Goal: Use online tool/utility: Utilize a website feature to perform a specific function

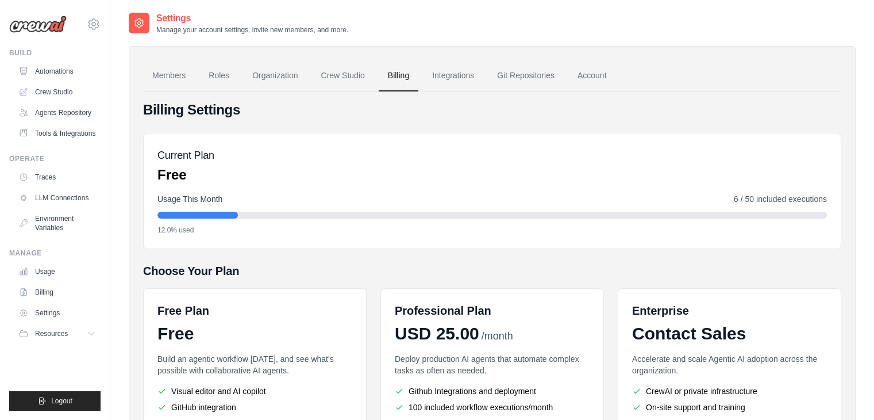
scroll to position [137, 0]
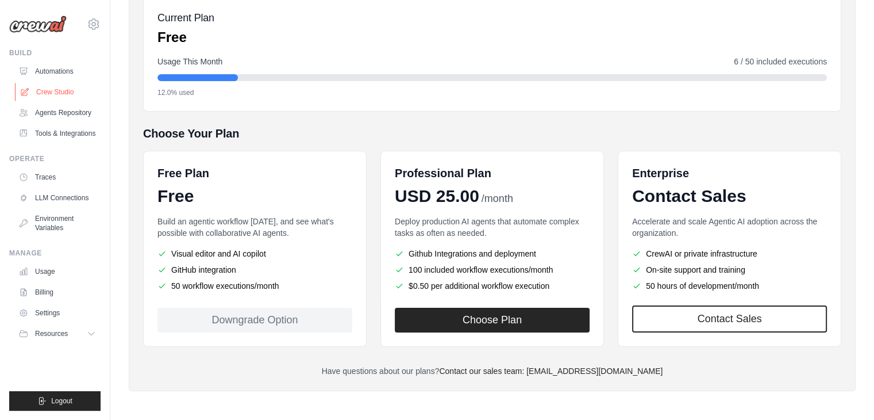
click at [51, 89] on link "Crew Studio" at bounding box center [58, 92] width 87 height 18
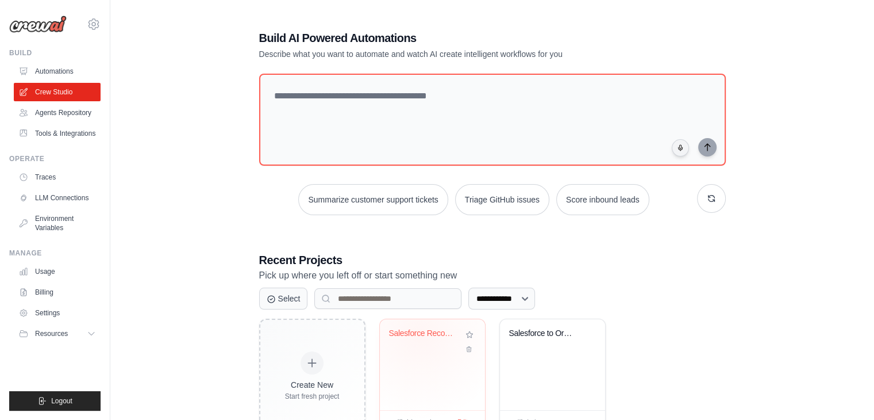
click at [420, 333] on div "Salesforce Records Retriever" at bounding box center [424, 333] width 70 height 10
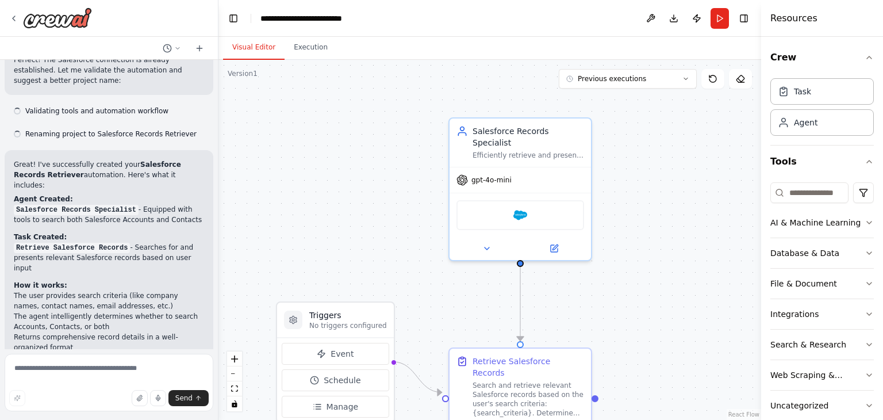
scroll to position [612, 0]
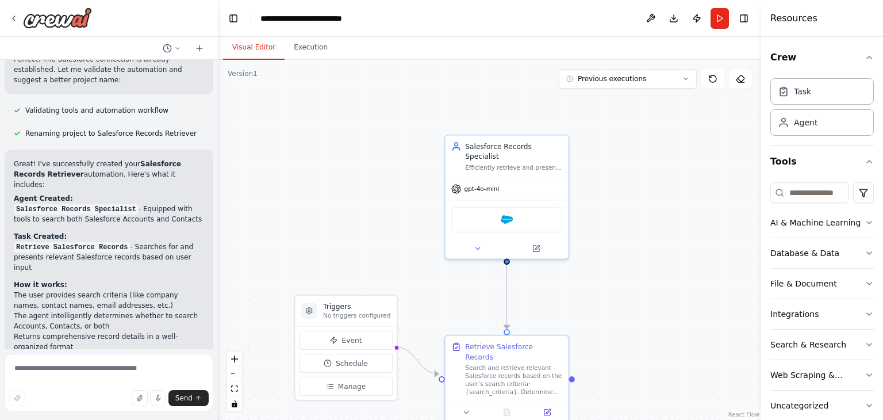
click at [717, 13] on button "Run" at bounding box center [720, 18] width 18 height 21
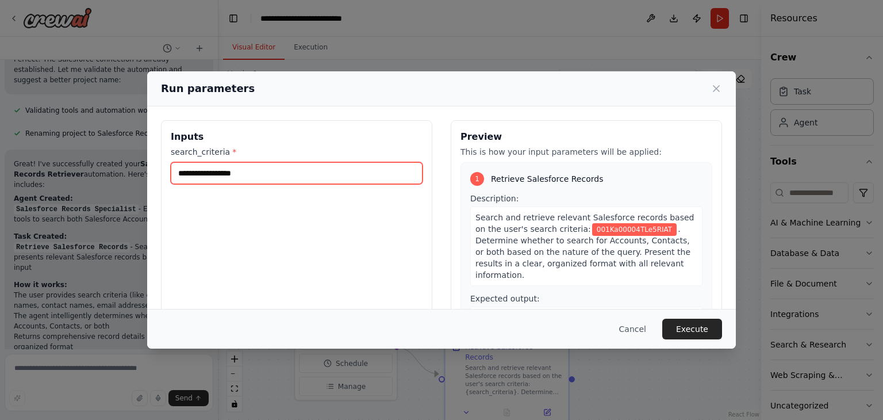
click at [311, 175] on input "**********" at bounding box center [297, 173] width 252 height 22
type input "*"
paste input "**********"
type input "**********"
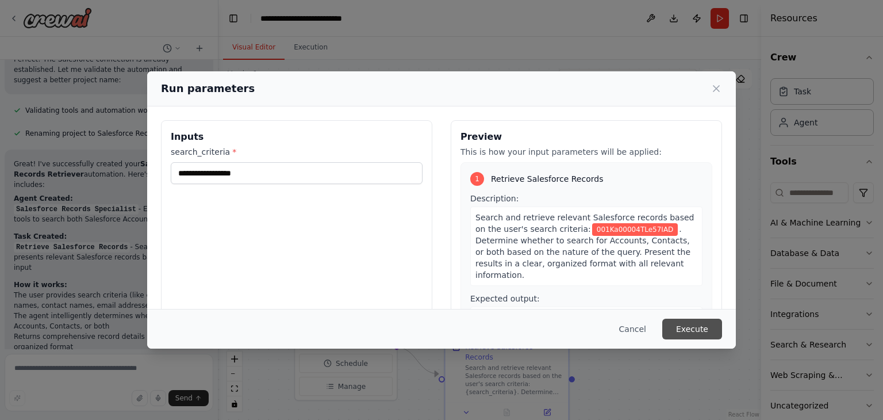
click at [694, 332] on button "Execute" at bounding box center [692, 328] width 60 height 21
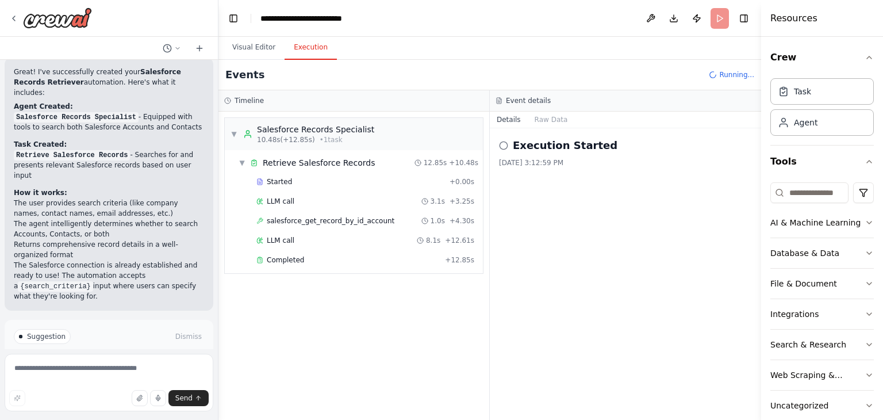
scroll to position [704, 0]
click at [293, 260] on span "Completed" at bounding box center [285, 259] width 37 height 9
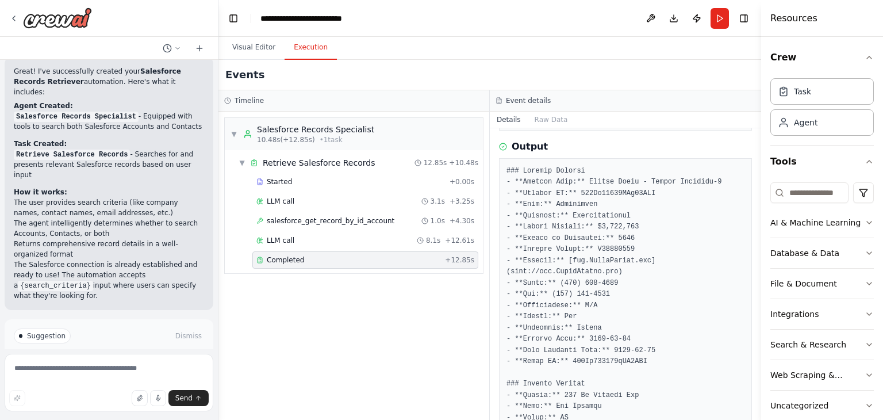
scroll to position [76, 0]
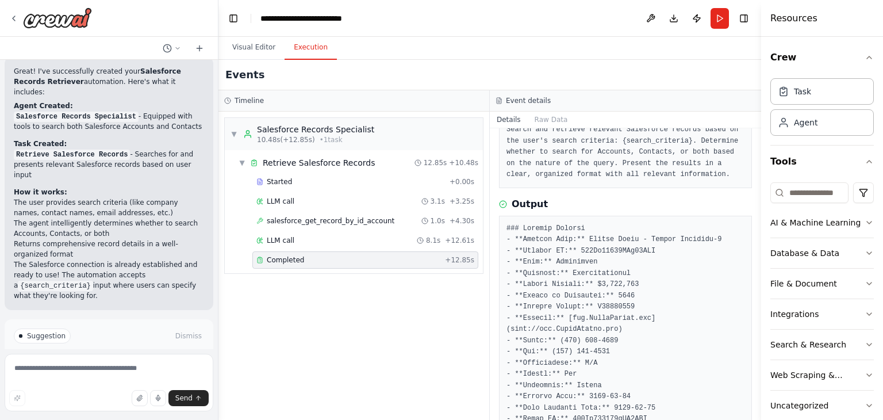
click at [320, 301] on div "▼ Salesforce Records Specialist 10.48s (+12.85s) • 1 task ▼ Retrieve Salesforce…" at bounding box center [353, 266] width 271 height 308
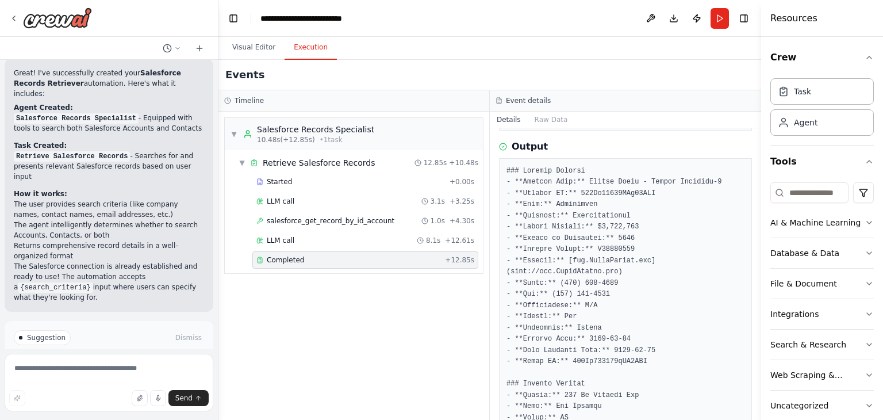
scroll to position [704, 0]
click at [15, 18] on icon at bounding box center [13, 18] width 9 height 9
